Goal: Task Accomplishment & Management: Use online tool/utility

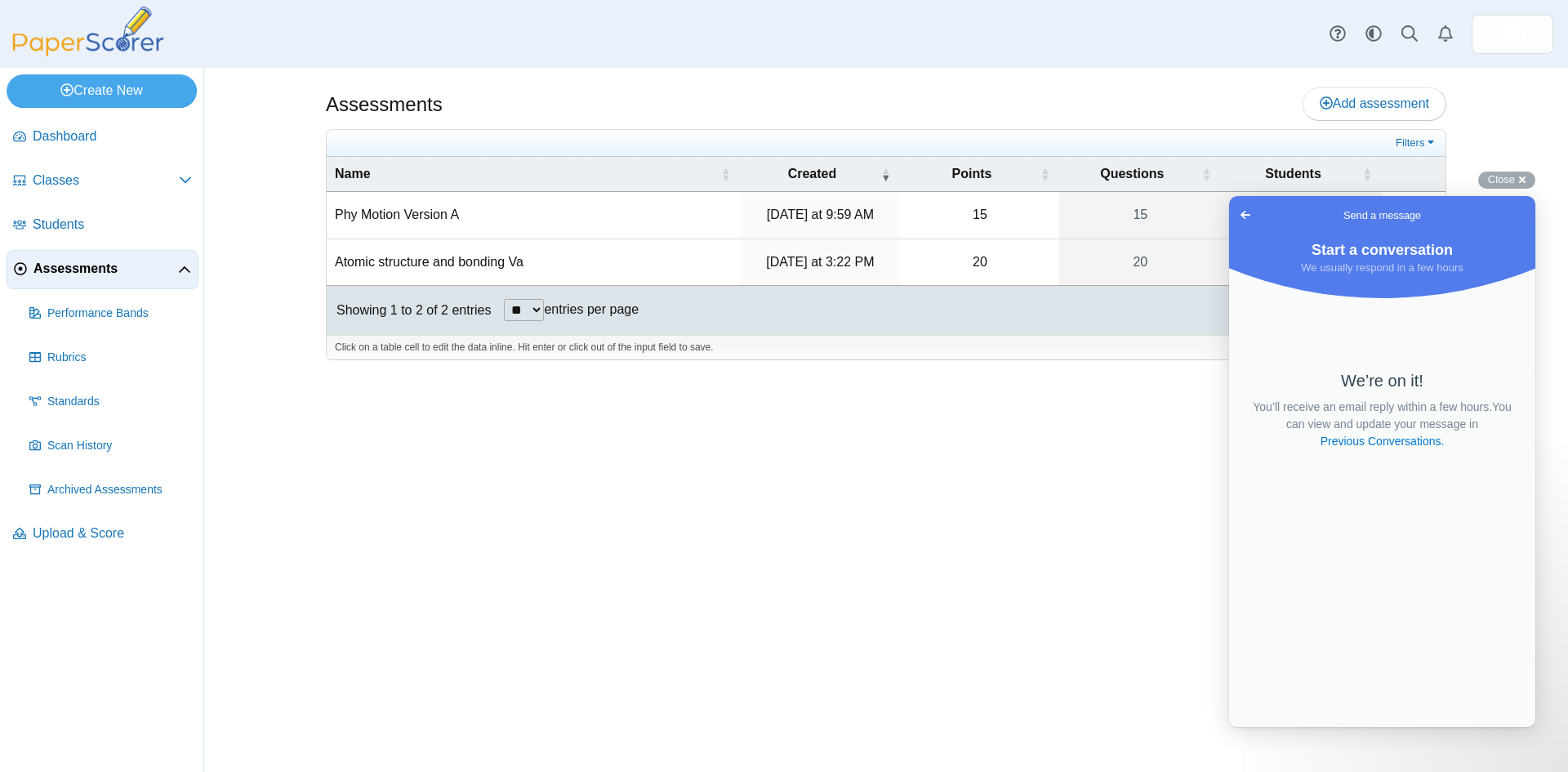
click at [833, 518] on div "Assessments Add assessment 15 0" at bounding box center [886, 420] width 1226 height 705
click at [1242, 212] on span "Go back" at bounding box center [1246, 215] width 20 height 20
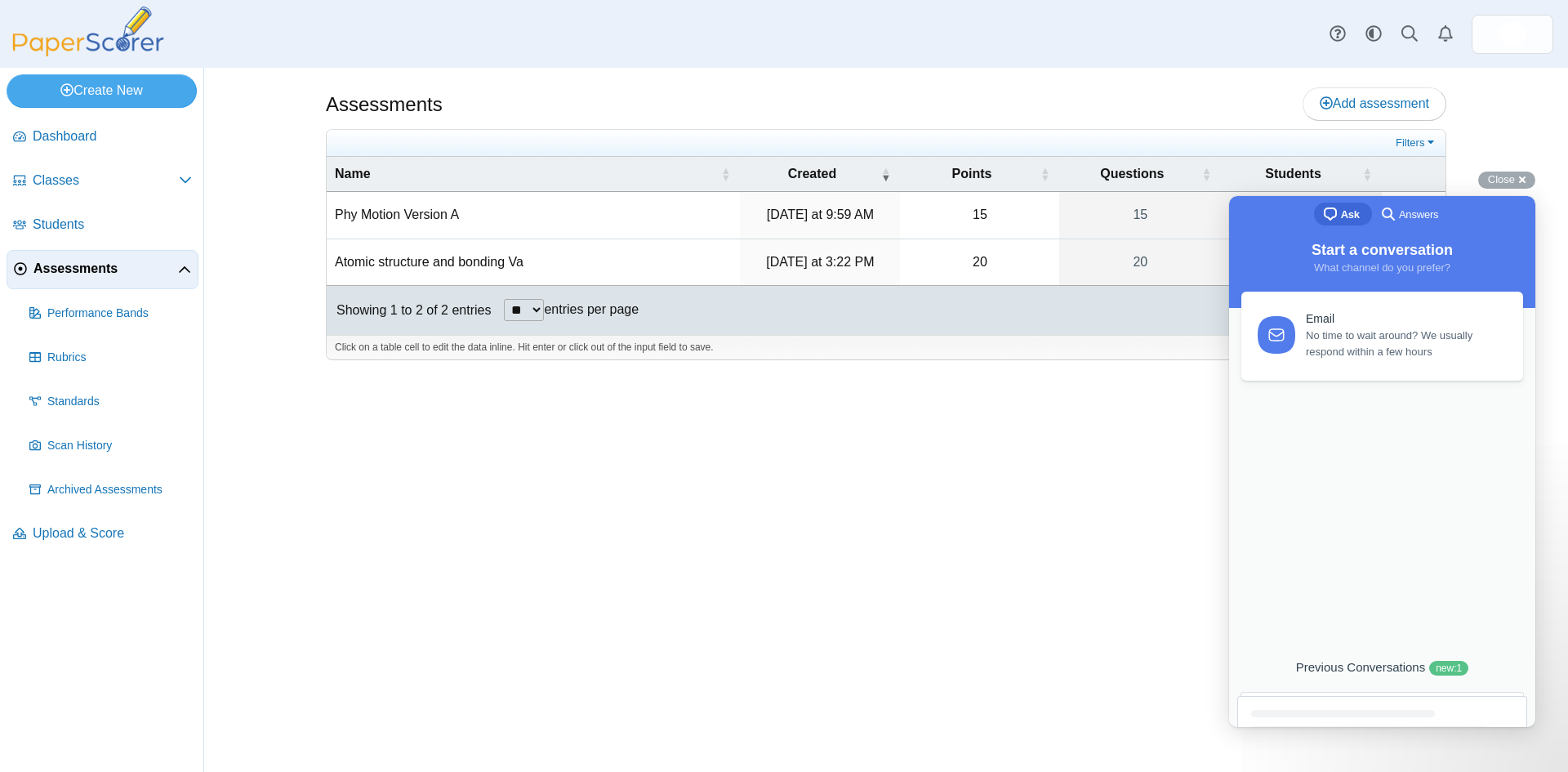
click at [1145, 624] on div "Assessments Add assessment 15 0" at bounding box center [886, 420] width 1226 height 705
click at [1506, 178] on span "Close" at bounding box center [1502, 179] width 27 height 13
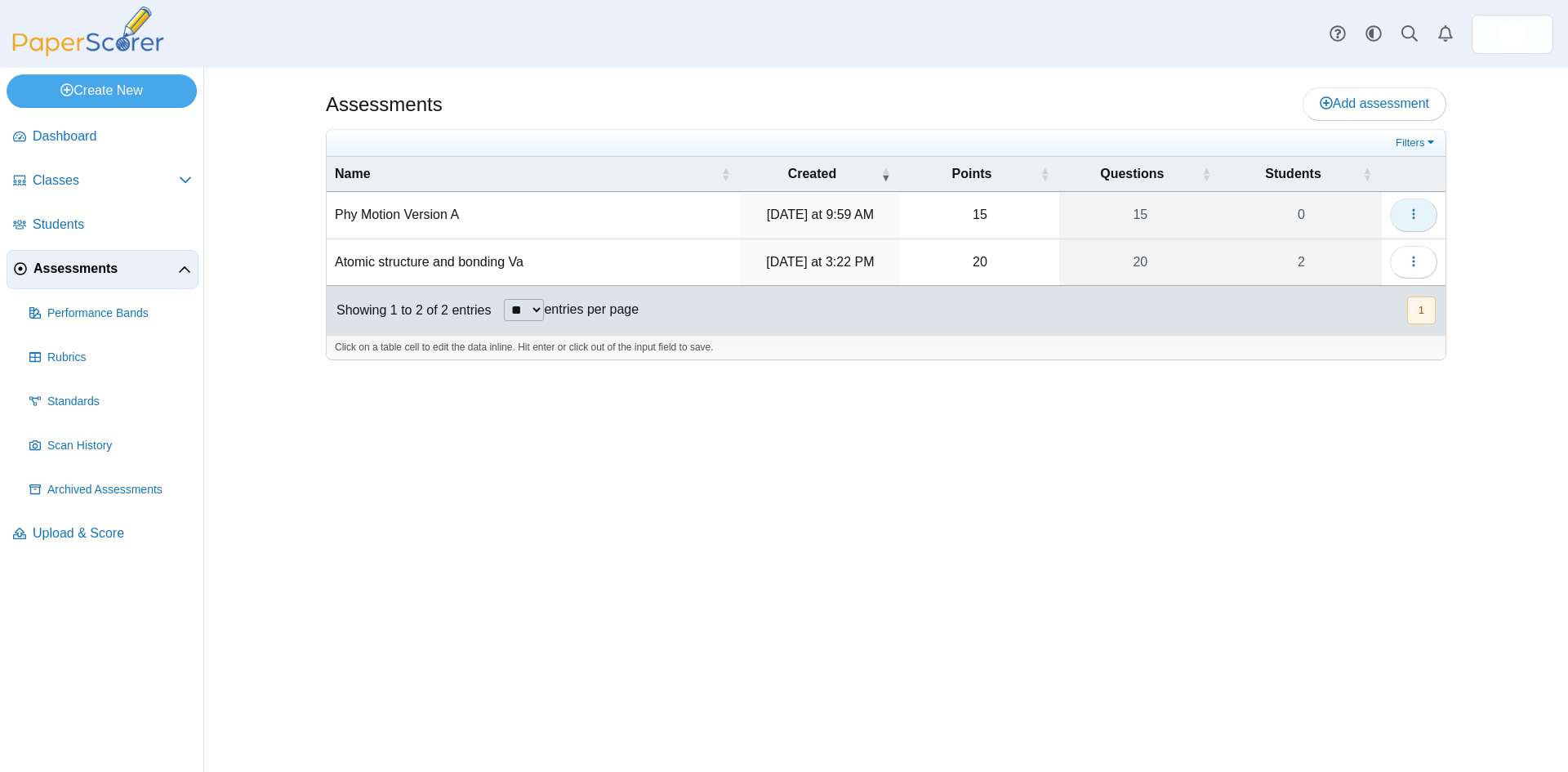
click at [1418, 217] on icon "button" at bounding box center [1414, 214] width 13 height 13
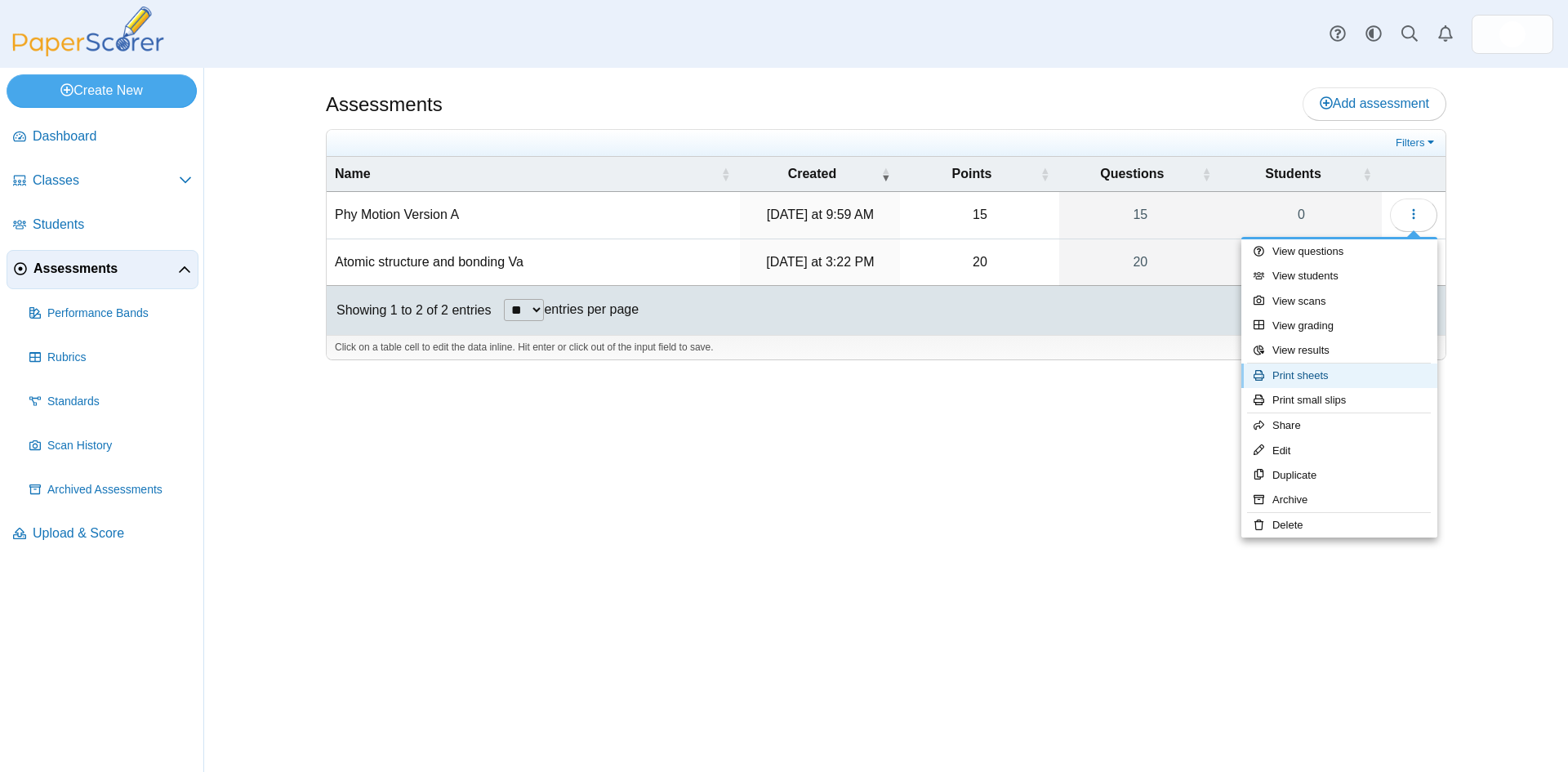
click at [1293, 379] on link "Print sheets" at bounding box center [1340, 376] width 196 height 24
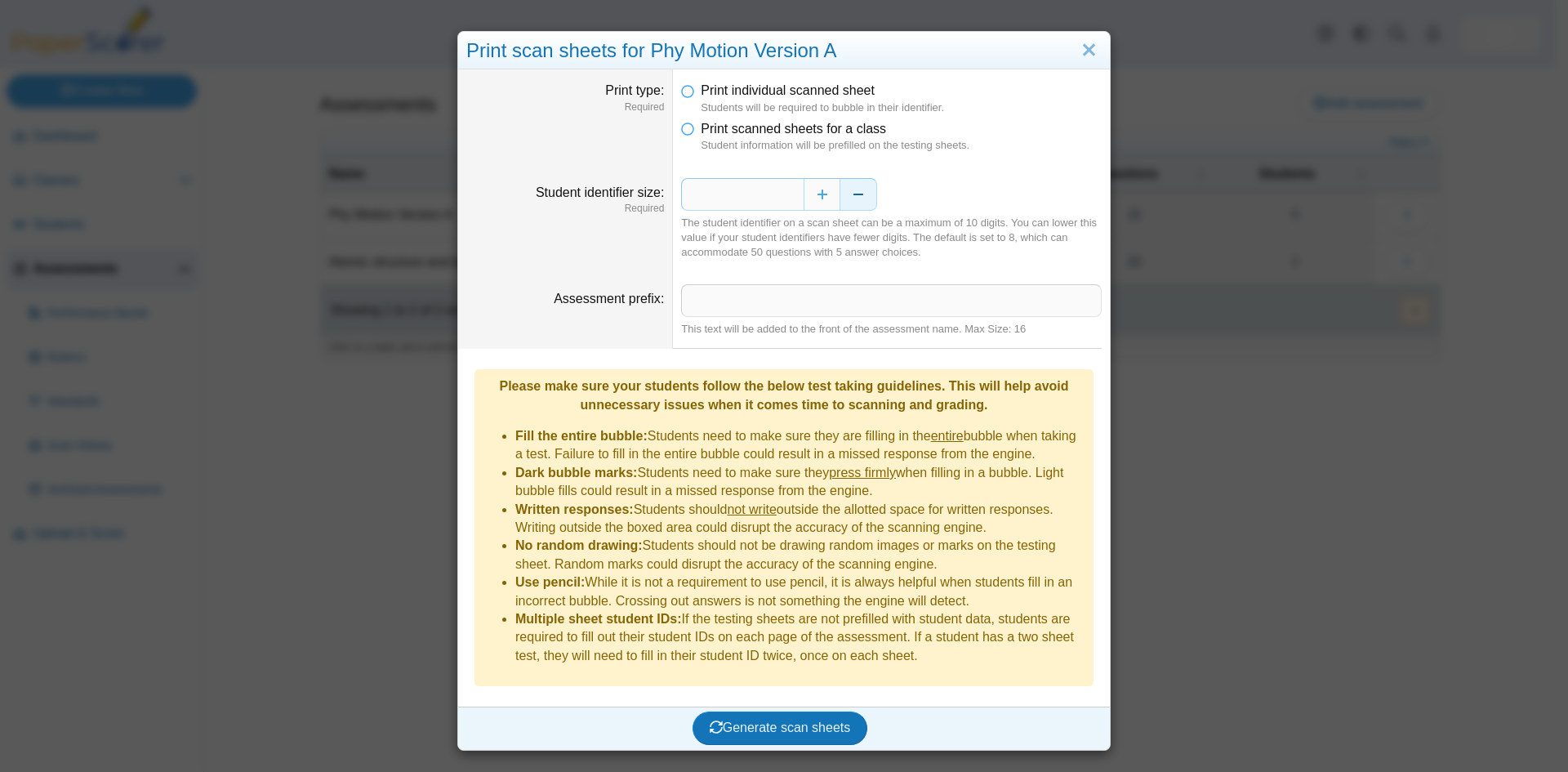
click at [851, 199] on button "Decrease" at bounding box center [859, 194] width 37 height 32
click at [766, 720] on span "Generate scan sheets" at bounding box center [781, 727] width 141 height 14
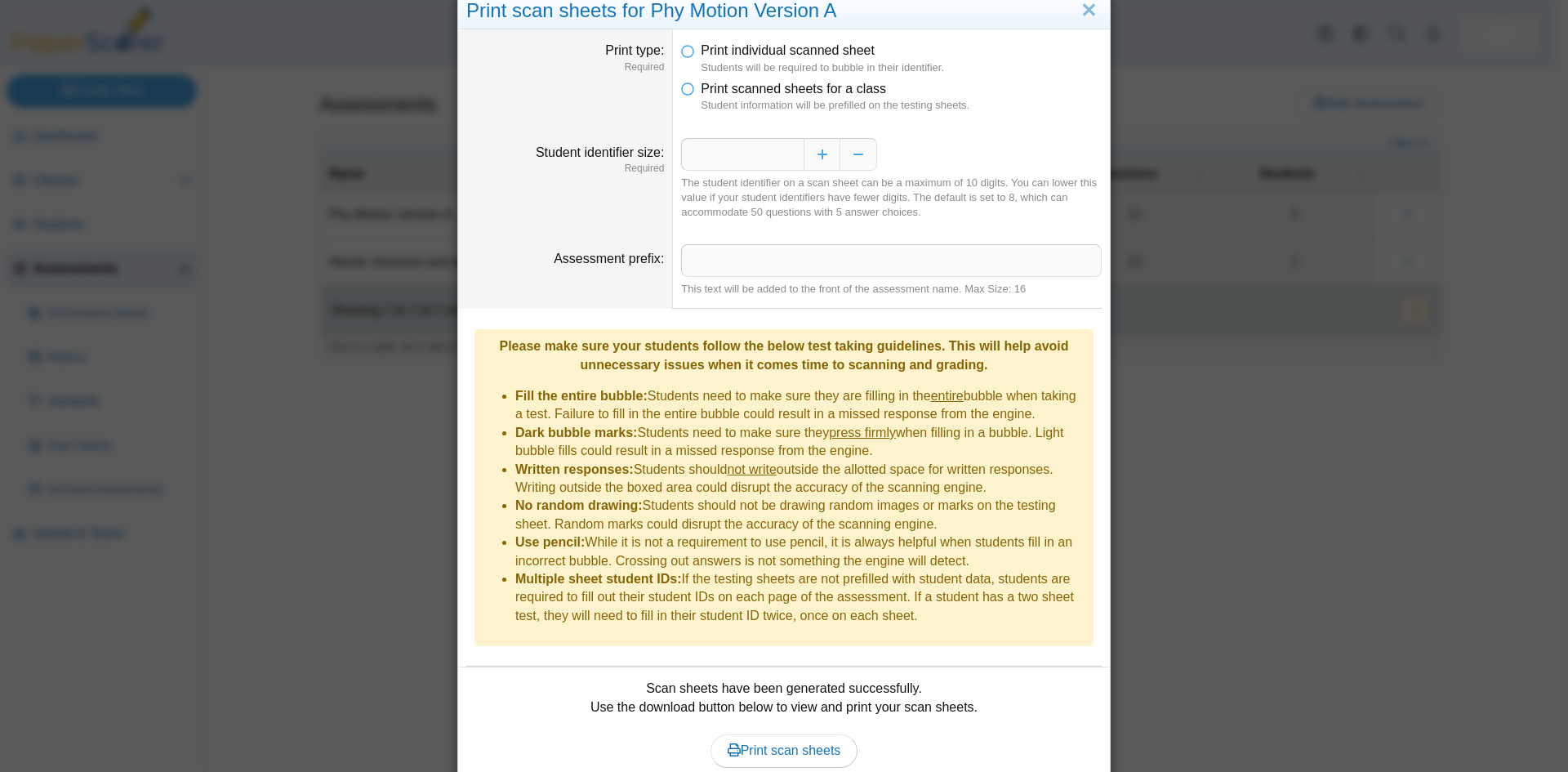
scroll to position [93, 0]
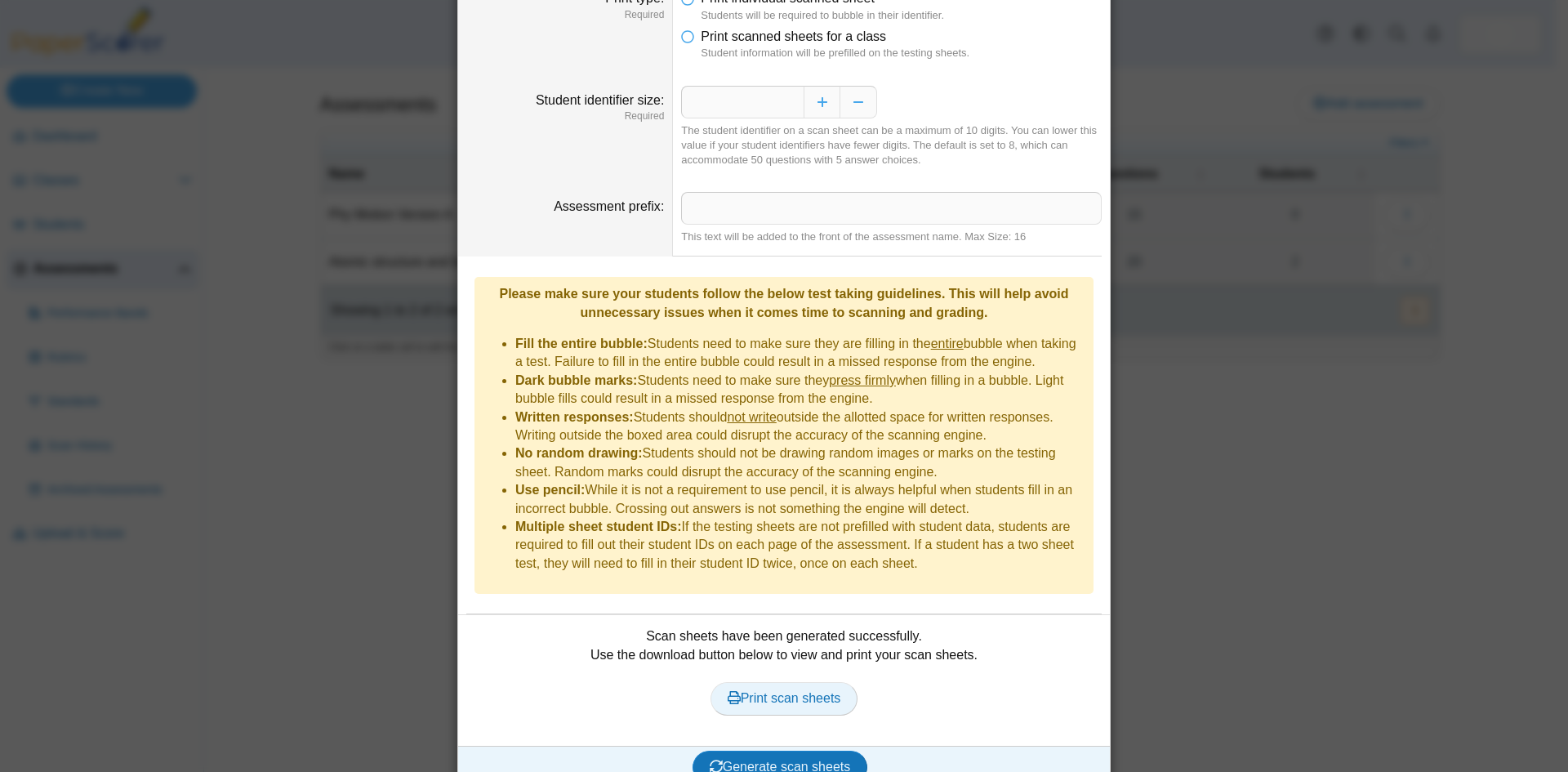
click at [749, 691] on span "Print scan sheets" at bounding box center [784, 698] width 113 height 14
